Goal: Task Accomplishment & Management: Use online tool/utility

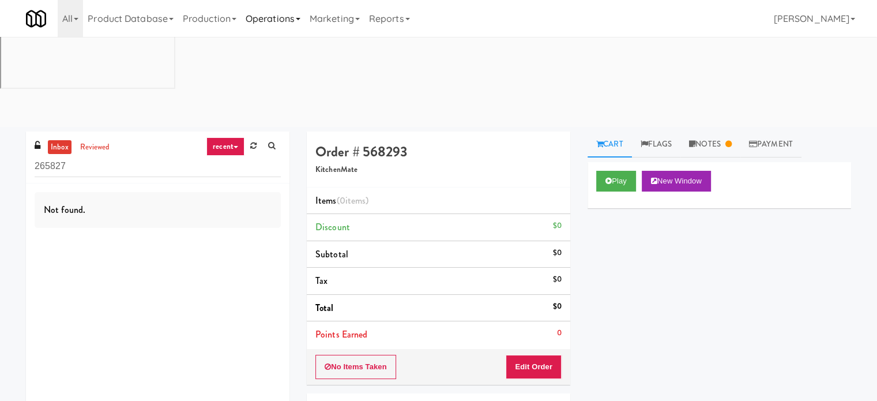
drag, startPoint x: 269, startPoint y: 17, endPoint x: 335, endPoint y: 108, distance: 112.4
click at [270, 18] on link "Operations" at bounding box center [273, 18] width 64 height 37
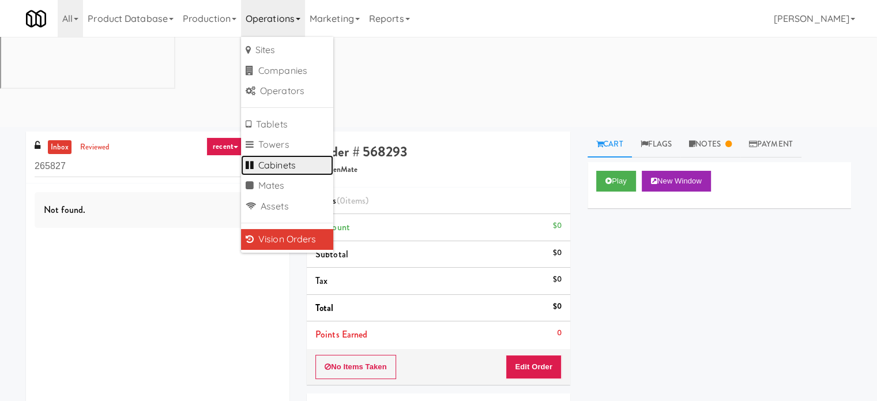
click at [286, 167] on link "Cabinets" at bounding box center [287, 165] width 92 height 21
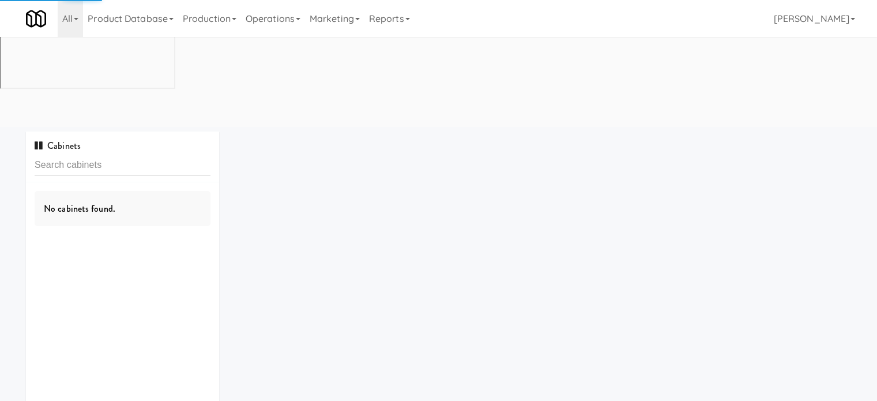
click at [151, 155] on input "text" at bounding box center [123, 165] width 176 height 21
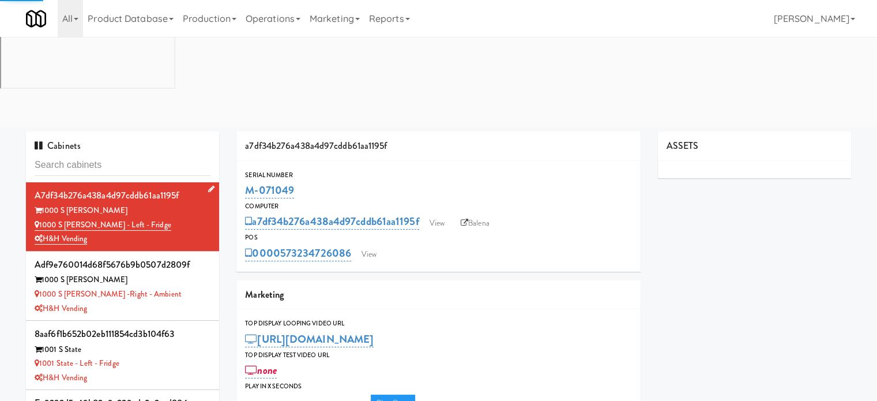
type input "Avant HP - Cooler - Left"
type input "3"
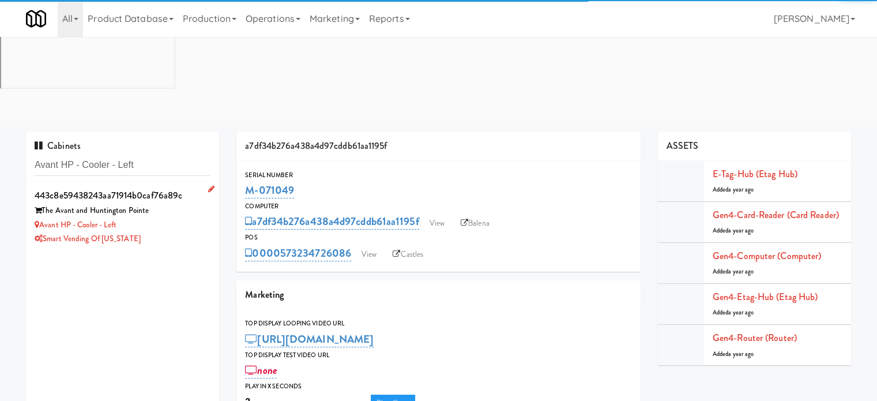
type input "Avant HP - Cooler - Left"
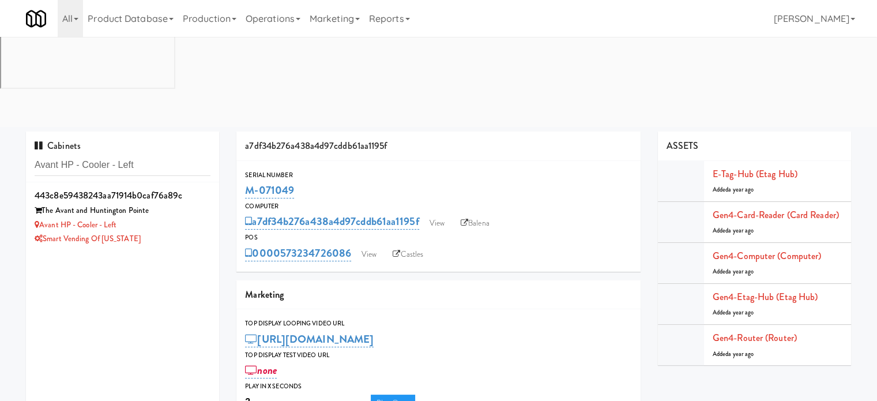
drag, startPoint x: 150, startPoint y: 142, endPoint x: 360, endPoint y: 106, distance: 213.2
click at [152, 187] on div "443c8e59438243aa71914b0caf76a89c The Avant and Huntington Pointe Avant HP - Coo…" at bounding box center [123, 216] width 176 height 59
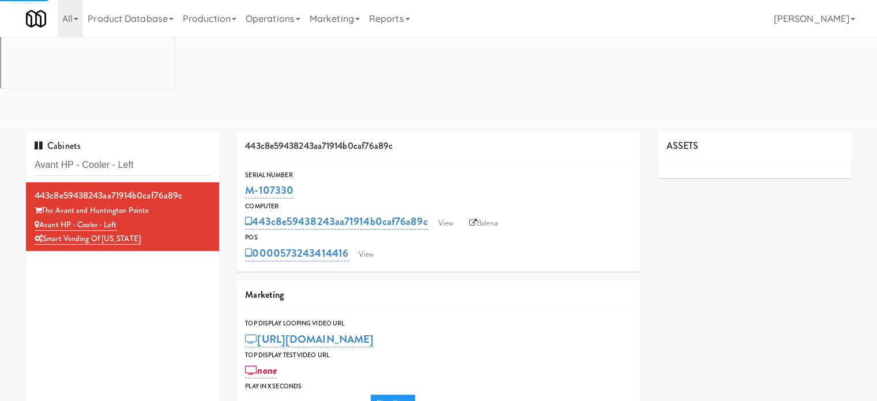
type input "3"
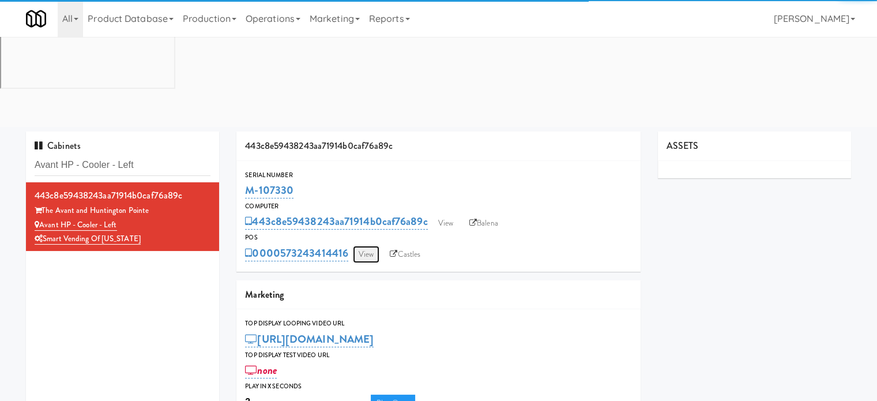
click at [366, 246] on link "View" at bounding box center [366, 254] width 27 height 17
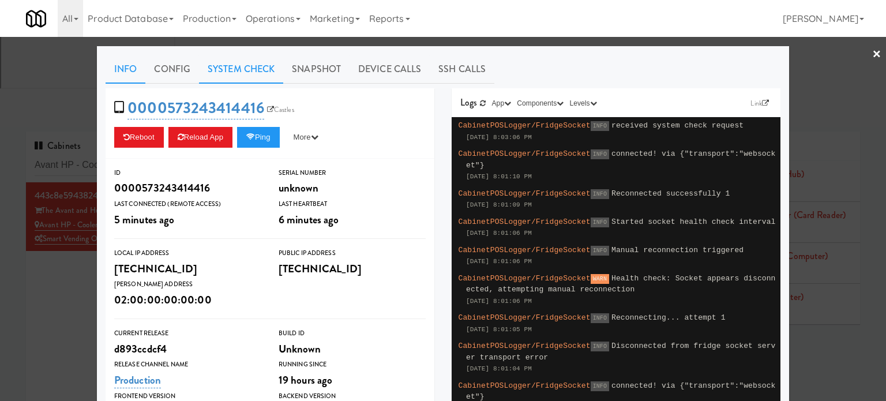
click at [226, 70] on link "System Check" at bounding box center [241, 69] width 84 height 29
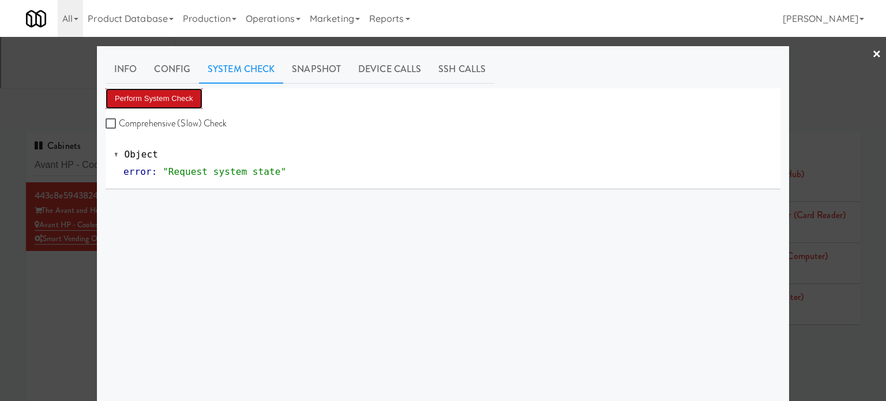
click at [181, 95] on button "Perform System Check" at bounding box center [154, 98] width 97 height 21
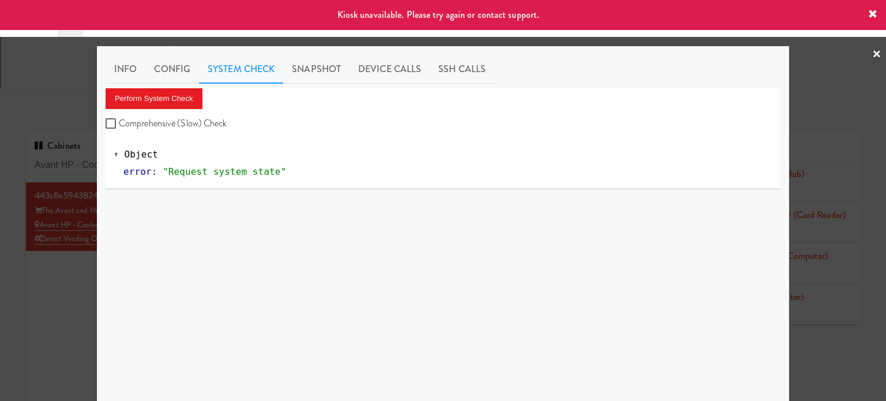
click at [0, 198] on div at bounding box center [443, 200] width 886 height 401
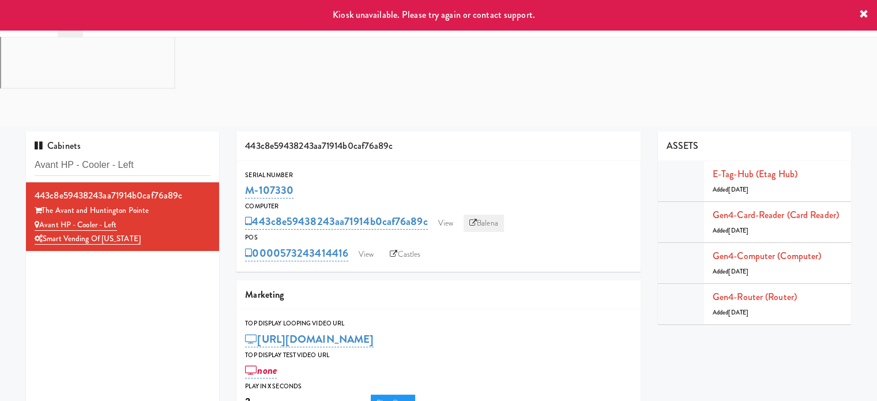
click at [498, 215] on link "Balena" at bounding box center [484, 223] width 40 height 17
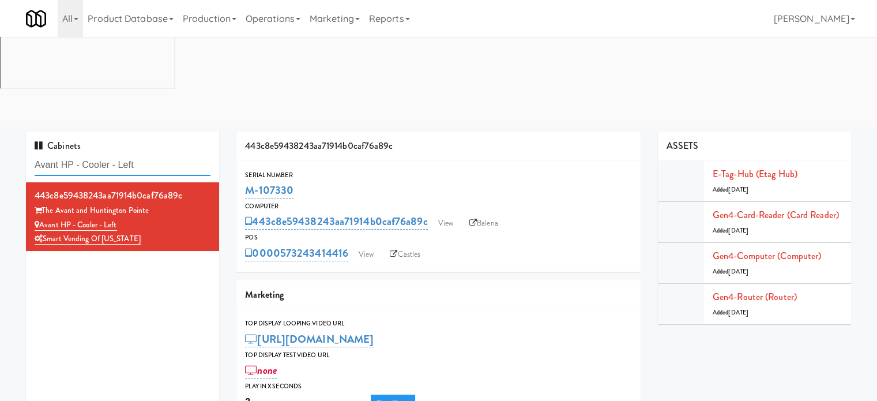
click at [167, 155] on input "Avant HP - Cooler - Left" at bounding box center [123, 165] width 176 height 21
paste input "Eleven55 - Pantry"
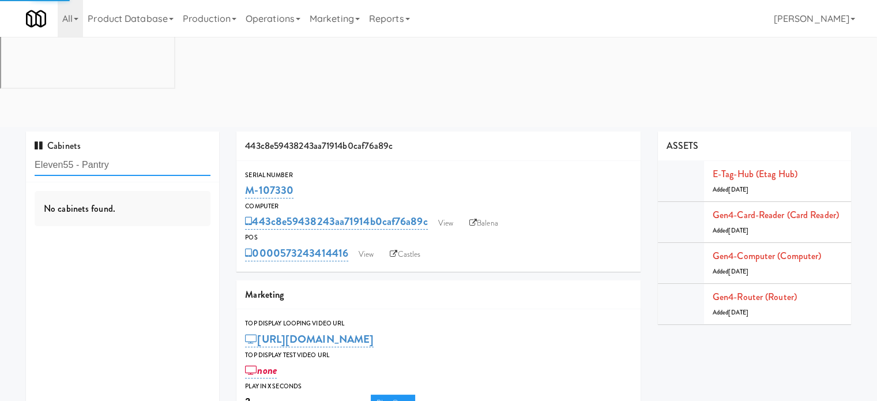
type input "Eleven55 - Pantry"
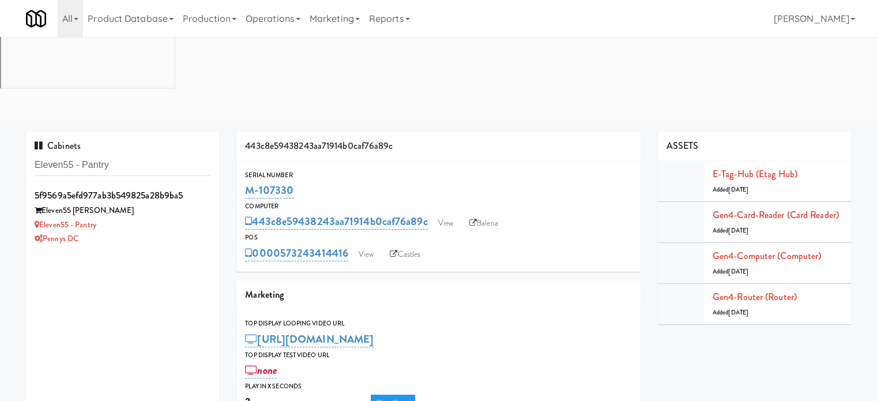
click at [296, 181] on div "M-107330" at bounding box center [438, 191] width 387 height 20
drag, startPoint x: 161, startPoint y: 142, endPoint x: 182, endPoint y: 137, distance: 21.3
click at [161, 232] on div "Pennys DC" at bounding box center [123, 239] width 176 height 14
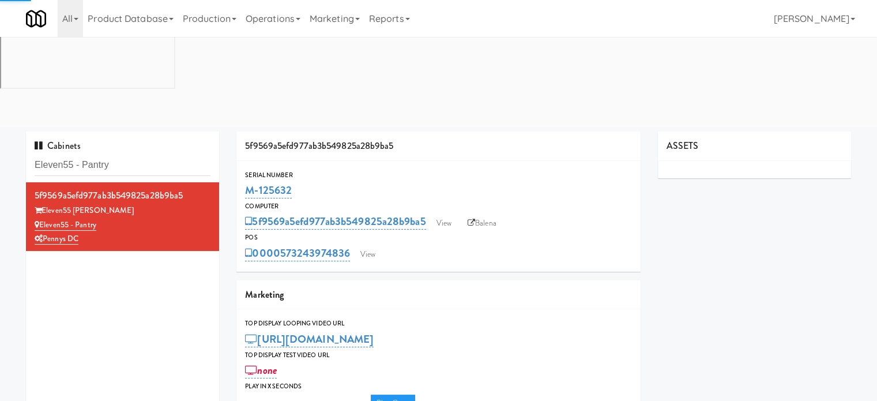
type input "3"
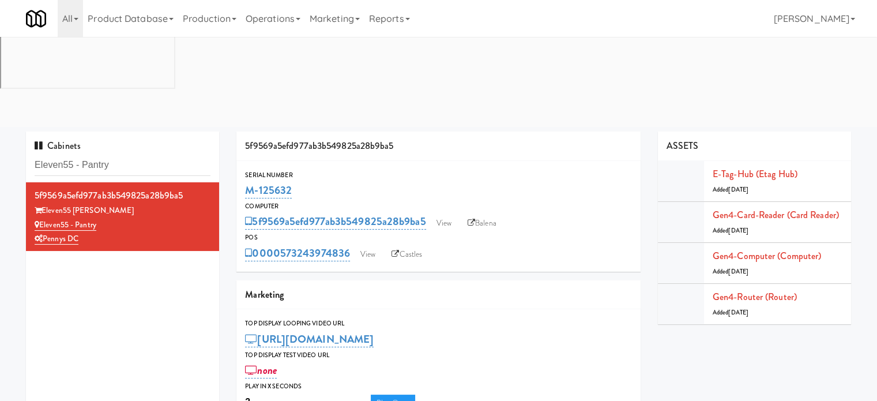
drag, startPoint x: 291, startPoint y: 98, endPoint x: 245, endPoint y: 102, distance: 46.3
click at [245, 170] on div "Serial Number M-125632" at bounding box center [438, 185] width 404 height 31
copy link "M-125632"
